Goal: Task Accomplishment & Management: Manage account settings

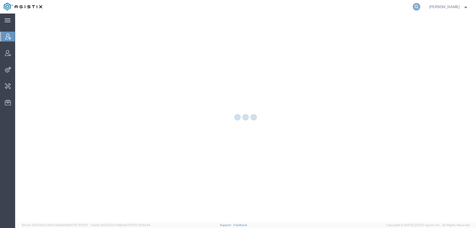
click at [420, 8] on icon at bounding box center [417, 7] width 8 height 8
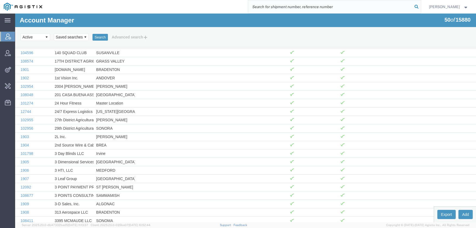
type input "e"
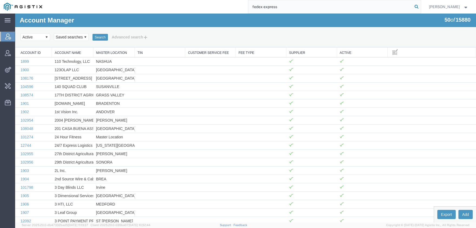
type input "fedex express"
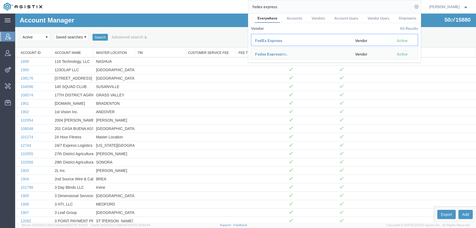
click at [265, 40] on span "FedEx Express" at bounding box center [268, 40] width 27 height 4
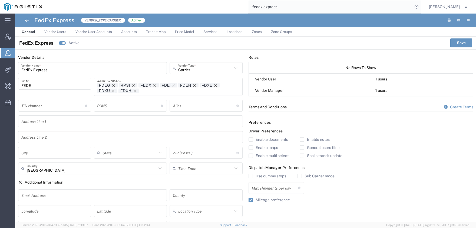
click at [183, 29] on link "Price Model" at bounding box center [184, 31] width 25 height 9
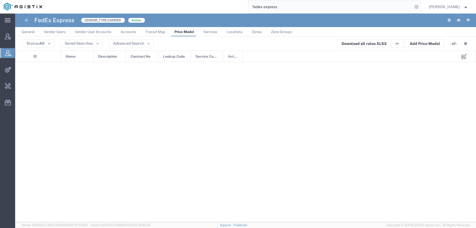
click at [211, 31] on span "Services" at bounding box center [210, 32] width 14 height 4
click at [211, 31] on span "Services" at bounding box center [210, 32] width 15 height 4
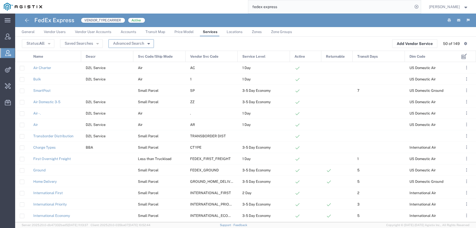
click at [123, 45] on button "Advanced Search" at bounding box center [130, 43] width 45 height 9
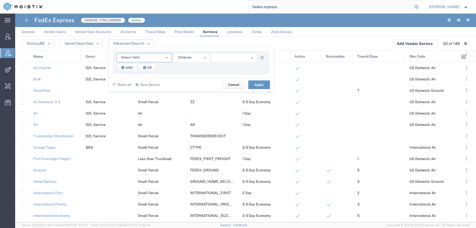
click at [132, 59] on span "Select field" at bounding box center [130, 57] width 18 height 5
click at [139, 85] on span "Name" at bounding box center [144, 82] width 54 height 7
click at [223, 61] on input "text" at bounding box center [234, 57] width 46 height 9
type input "economy"
click at [259, 85] on button "Apply" at bounding box center [259, 84] width 22 height 9
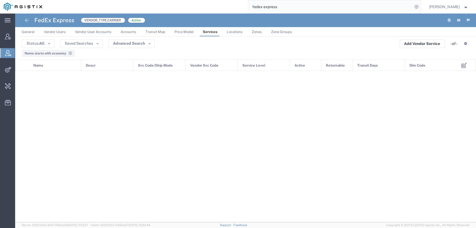
click at [69, 54] on icon at bounding box center [70, 53] width 4 height 3
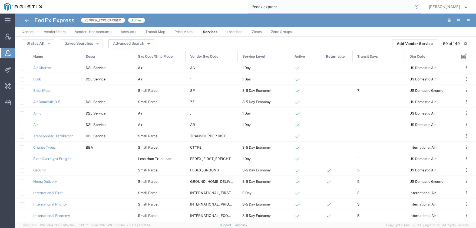
click at [126, 43] on button "Advanced Search" at bounding box center [130, 43] width 45 height 9
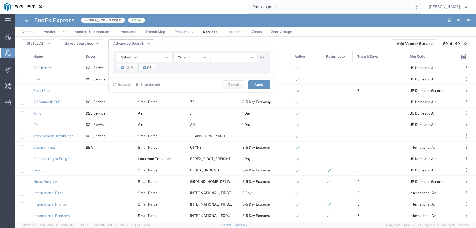
click at [151, 57] on button "Select field" at bounding box center [144, 57] width 55 height 9
click at [141, 83] on span "Name" at bounding box center [144, 82] width 54 height 7
click at [247, 60] on input "text" at bounding box center [234, 57] width 46 height 9
type input "fedex"
click at [253, 83] on button "Apply" at bounding box center [259, 84] width 22 height 9
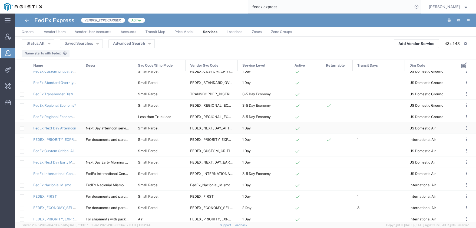
scroll to position [167, 0]
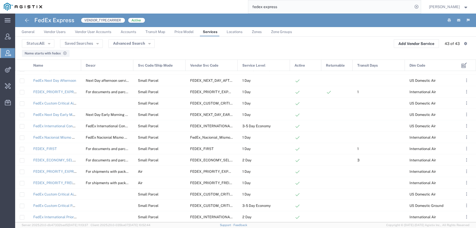
drag, startPoint x: 287, startPoint y: 7, endPoint x: 236, endPoint y: 7, distance: 50.9
click at [248, 7] on input "fedex express" at bounding box center [330, 6] width 164 height 13
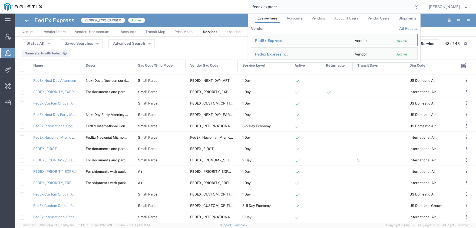
drag, startPoint x: 299, startPoint y: 11, endPoint x: 217, endPoint y: 13, distance: 82.3
click at [248, 11] on input "fedex express" at bounding box center [330, 6] width 164 height 13
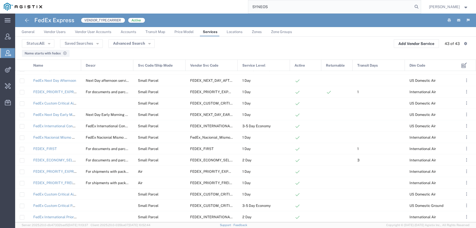
type input "SYNEOS"
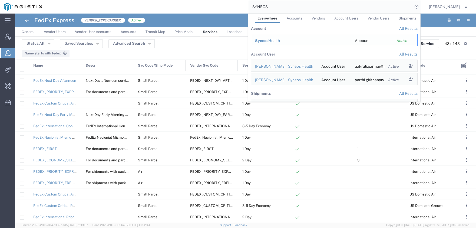
click at [268, 42] on span "Syneos" at bounding box center [261, 40] width 13 height 4
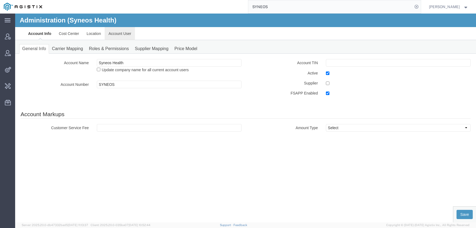
click at [124, 36] on link "Account User" at bounding box center [120, 33] width 30 height 13
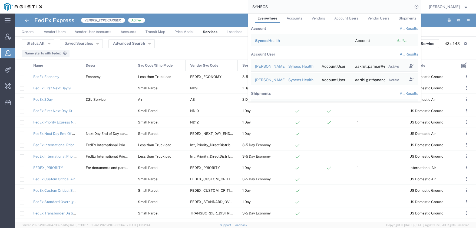
click at [280, 9] on input "SYNEOS" at bounding box center [330, 6] width 164 height 13
click at [268, 42] on span "Syneos" at bounding box center [261, 40] width 13 height 4
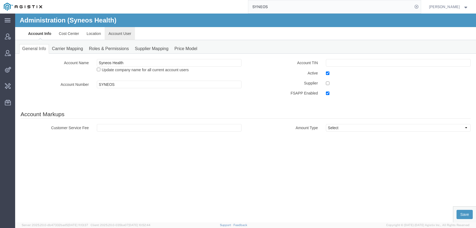
click at [115, 34] on link "Account User" at bounding box center [120, 33] width 30 height 13
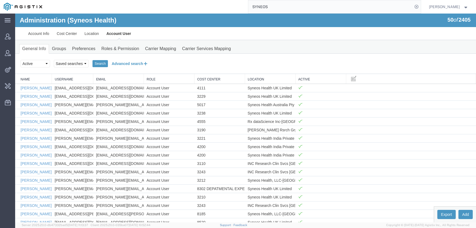
click at [118, 67] on button "Advanced search" at bounding box center [130, 63] width 44 height 9
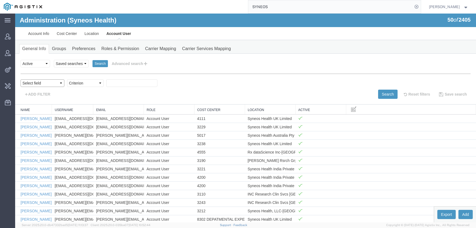
click at [21, 79] on select "Select field Cost Center Email Location Name Role Username" at bounding box center [43, 83] width 44 height 8
select select "personName"
click option "Name" at bounding box center [15, 14] width 0 height 0
click at [67, 79] on select "Criterion contains does not contain is is blank is not blank starts with" at bounding box center [85, 83] width 37 height 8
select select "contains"
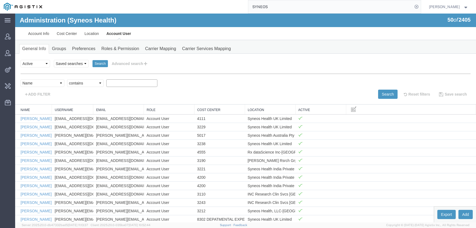
click option "contains" at bounding box center [15, 14] width 0 height 0
click at [130, 81] on input "text" at bounding box center [131, 83] width 51 height 8
type input "COCHRANE"
click at [386, 93] on button "Search" at bounding box center [387, 94] width 19 height 9
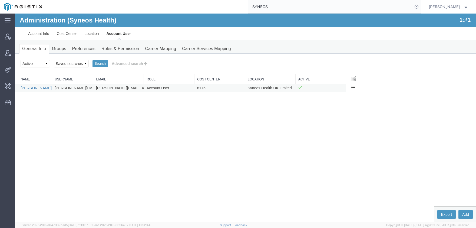
click at [32, 88] on link "[PERSON_NAME]" at bounding box center [36, 88] width 31 height 4
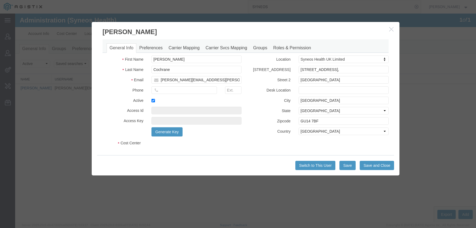
select select "DEPARTMENT"
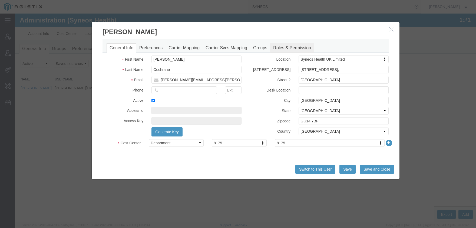
click at [290, 47] on link "Roles & Permission" at bounding box center [292, 47] width 44 height 9
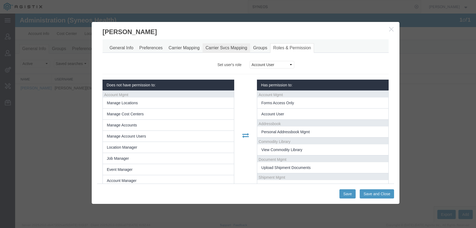
scroll to position [4, 0]
click at [222, 48] on link "Carrier Svcs Mapping" at bounding box center [227, 47] width 48 height 9
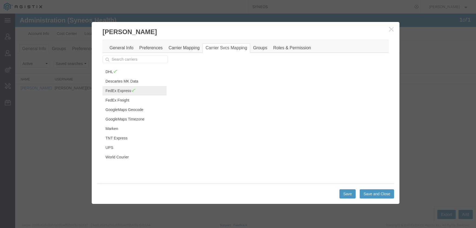
click at [124, 92] on link "FedEx Express" at bounding box center [135, 90] width 64 height 9
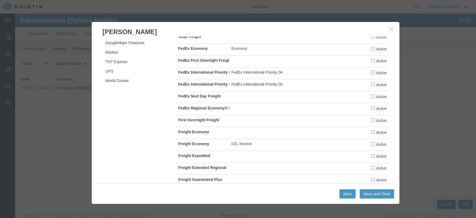
scroll to position [324, 0]
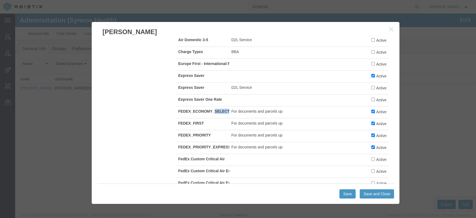
click at [390, 31] on icon "button" at bounding box center [391, 29] width 4 height 5
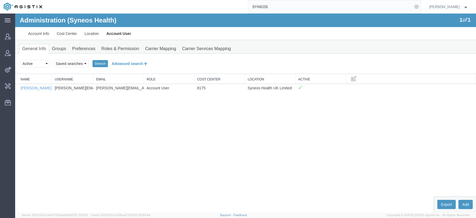
click at [128, 62] on button "Advanced search" at bounding box center [130, 63] width 44 height 9
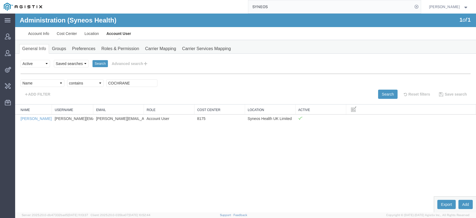
drag, startPoint x: 133, startPoint y: 87, endPoint x: 90, endPoint y: 86, distance: 43.0
click at [101, 87] on div "Select field Cost Center Email Location Name Role Username Criterion contains d…" at bounding box center [246, 84] width 450 height 10
drag, startPoint x: 130, startPoint y: 83, endPoint x: 68, endPoint y: 82, distance: 62.0
click at [106, 82] on input "COCHRANE" at bounding box center [131, 83] width 51 height 8
click at [385, 97] on button "Search" at bounding box center [387, 94] width 19 height 9
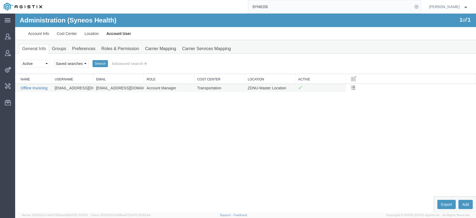
click at [38, 89] on link "Offline Invoicing" at bounding box center [34, 88] width 27 height 4
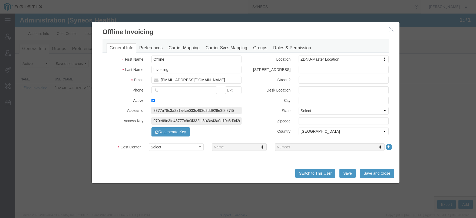
click at [393, 28] on icon "button" at bounding box center [391, 29] width 4 height 5
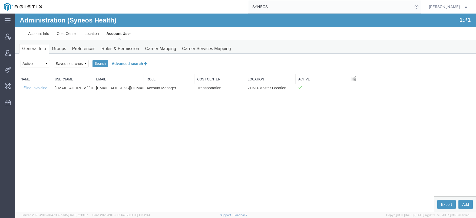
click at [133, 67] on button "Advanced search" at bounding box center [130, 63] width 44 height 9
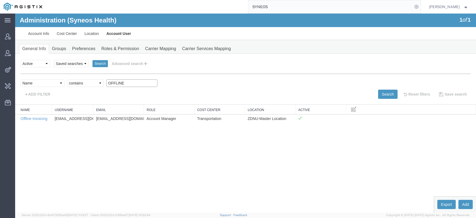
drag, startPoint x: 134, startPoint y: 82, endPoint x: 80, endPoint y: 83, distance: 54.1
click at [106, 83] on input "OFFLINE" at bounding box center [131, 83] width 51 height 8
type input "AGISTIX"
click at [378, 93] on button "Search" at bounding box center [387, 94] width 19 height 9
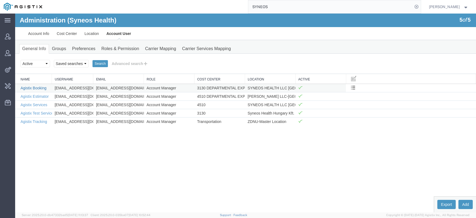
click at [30, 88] on link "Agistix Booking" at bounding box center [34, 88] width 26 height 4
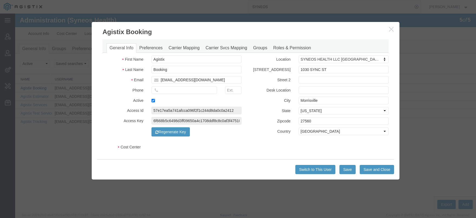
select select "COSTCENTER"
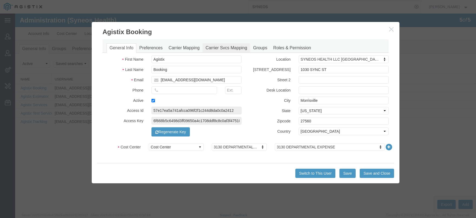
click at [231, 48] on link "Carrier Svcs Mapping" at bounding box center [227, 47] width 48 height 9
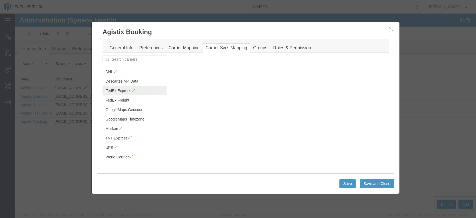
click at [121, 92] on link "FedEx Express" at bounding box center [135, 90] width 64 height 9
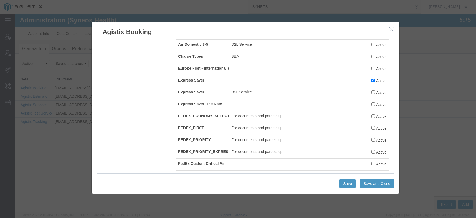
scroll to position [329, 0]
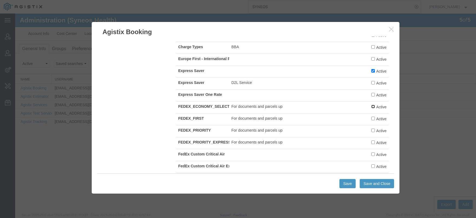
click at [372, 106] on input "Active" at bounding box center [373, 107] width 4 height 4
checkbox input "true"
drag, startPoint x: 372, startPoint y: 115, endPoint x: 372, endPoint y: 118, distance: 3.0
click at [372, 116] on label "Active" at bounding box center [378, 119] width 15 height 6
click at [372, 117] on input "Active" at bounding box center [373, 119] width 4 height 4
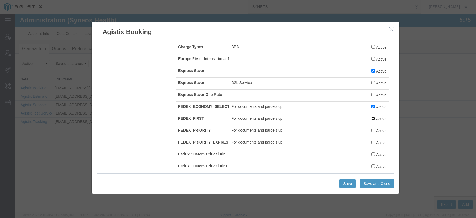
checkbox input "true"
click at [371, 130] on input "Active" at bounding box center [373, 130] width 4 height 4
checkbox input "true"
click at [371, 143] on label "Active" at bounding box center [378, 142] width 15 height 6
click at [371, 143] on input "Active" at bounding box center [373, 142] width 4 height 4
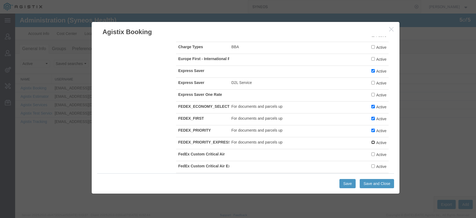
checkbox input "true"
click at [374, 186] on button "Save and Close" at bounding box center [377, 183] width 34 height 9
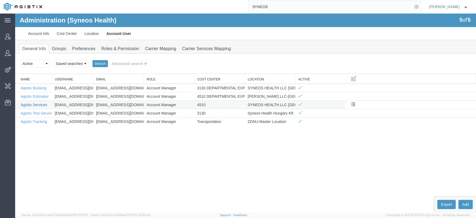
click at [24, 105] on link "Agistix Services" at bounding box center [34, 105] width 27 height 4
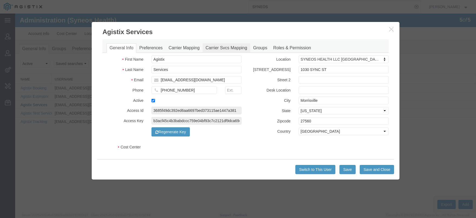
select select "DEPARTMENT"
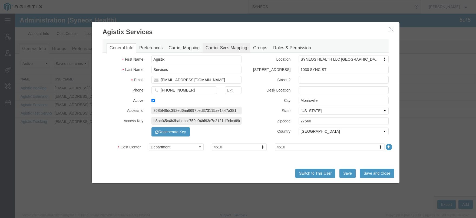
click at [210, 48] on link "Carrier Svcs Mapping" at bounding box center [227, 47] width 48 height 9
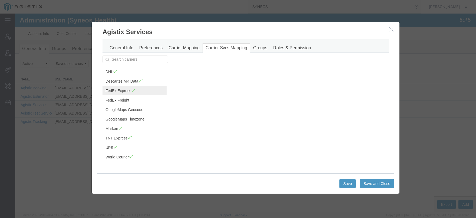
click at [131, 89] on span at bounding box center [133, 90] width 5 height 4
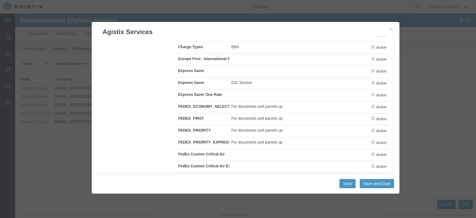
click at [391, 29] on icon "button" at bounding box center [391, 29] width 4 height 5
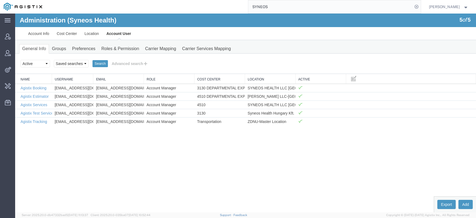
drag, startPoint x: 285, startPoint y: 6, endPoint x: 206, endPoint y: 15, distance: 79.3
click at [248, 13] on input "SYNEOS" at bounding box center [330, 6] width 164 height 13
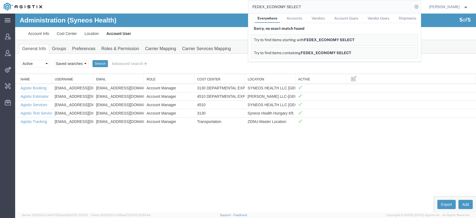
drag, startPoint x: 314, startPoint y: 5, endPoint x: 209, endPoint y: 9, distance: 104.5
click at [248, 10] on input "FEDEX_ECONOMY SELECT" at bounding box center [330, 6] width 164 height 13
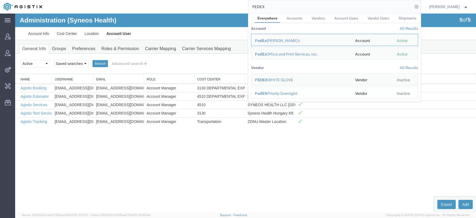
scroll to position [0, 0]
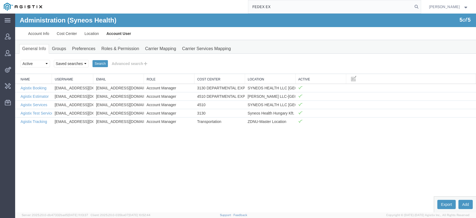
type input "FEDEX EX"
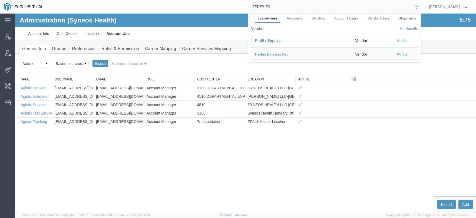
click at [282, 39] on div "FedEx Ex press" at bounding box center [301, 41] width 93 height 6
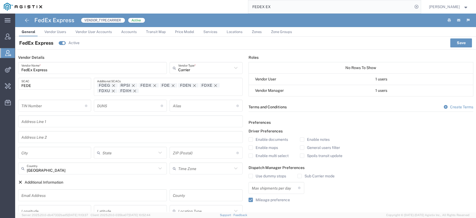
click at [209, 33] on span "Services" at bounding box center [210, 32] width 14 height 4
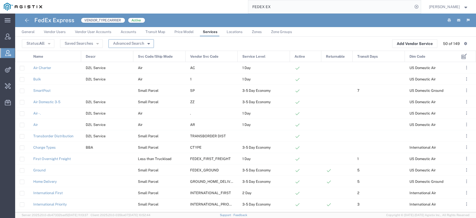
click at [125, 45] on button "Advanced Search" at bounding box center [130, 43] width 45 height 9
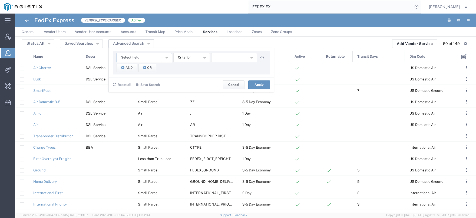
click at [129, 61] on button "Select field" at bounding box center [144, 57] width 55 height 9
click at [141, 83] on span "Name" at bounding box center [144, 82] width 54 height 7
click at [223, 55] on input "text" at bounding box center [234, 57] width 46 height 9
type input "FEDEX_ECONOMY"
click at [258, 85] on button "Apply" at bounding box center [259, 84] width 22 height 9
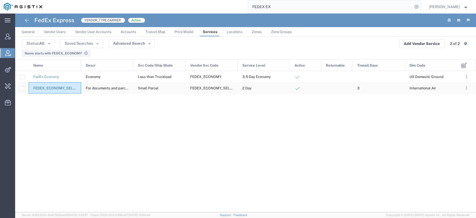
click at [53, 88] on link "FEDEX_ECONOMY_SELECT" at bounding box center [56, 88] width 47 height 4
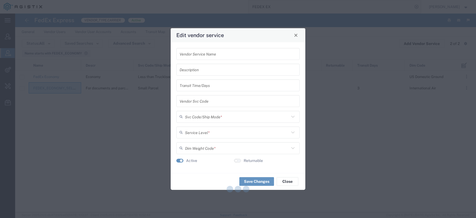
type input "FEDEX_ECONOMY_SELECT"
type input "For documents and parcels up to 68 kg with a delivery by end of the next busine…"
type input "3"
type input "FEDEX_ECONOMY_SELECT"
type input "Small Parcel"
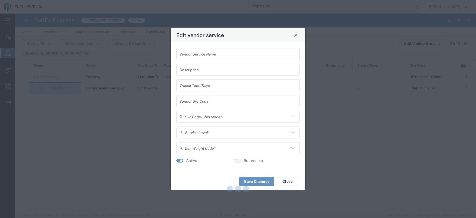
type input "2 Day"
type input "International Air"
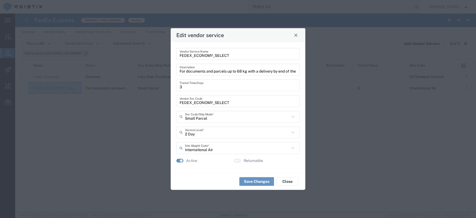
click at [240, 162] on ui-switch at bounding box center [237, 161] width 7 height 4
click at [257, 183] on button "Save Changes" at bounding box center [256, 181] width 35 height 9
